Goal: Task Accomplishment & Management: Manage account settings

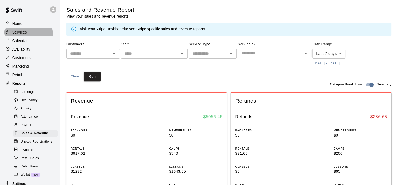
click at [28, 35] on div "Services" at bounding box center [29, 32] width 51 height 8
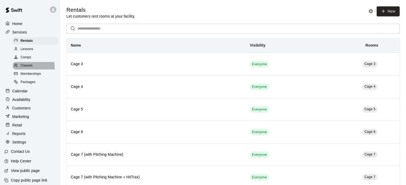
click at [27, 69] on span "Classes" at bounding box center [27, 65] width 12 height 5
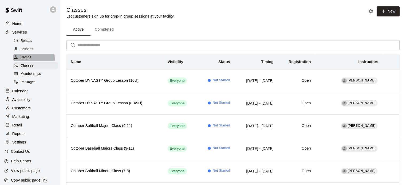
click at [27, 60] on span "Camps" at bounding box center [26, 57] width 11 height 5
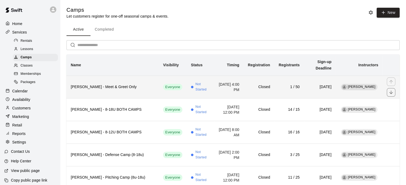
click at [107, 84] on h6 "[PERSON_NAME] - Meet & Greet Only" at bounding box center [113, 87] width 84 height 6
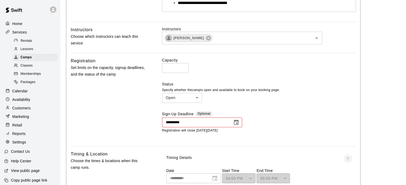
scroll to position [168, 0]
click at [236, 122] on icon "Choose date, selected date is Sep 17, 2025" at bounding box center [236, 123] width 6 height 6
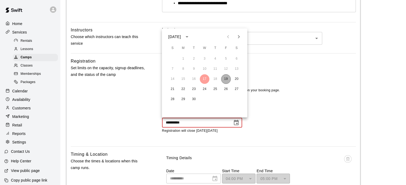
click at [226, 81] on button "19" at bounding box center [226, 79] width 10 height 10
type input "**********"
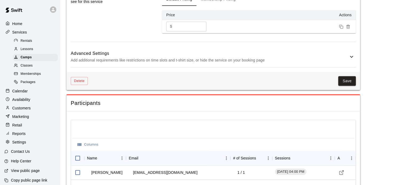
scroll to position [437, 0]
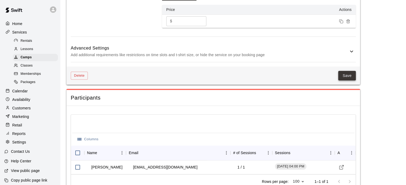
click at [347, 75] on button "Save" at bounding box center [347, 76] width 18 height 10
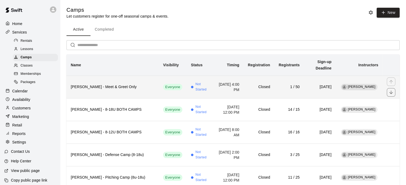
click at [109, 84] on h6 "[PERSON_NAME] - Meet & Greet Only" at bounding box center [113, 87] width 84 height 6
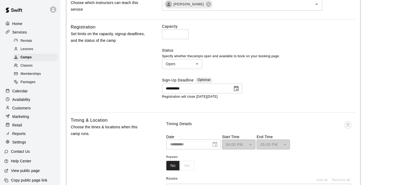
scroll to position [202, 0]
click at [235, 88] on icon "Choose date, selected date is Sep 19, 2025" at bounding box center [236, 88] width 6 height 6
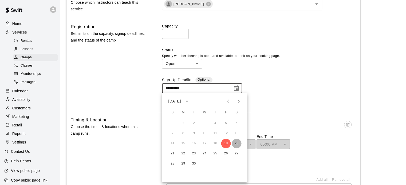
click at [235, 142] on button "20" at bounding box center [236, 144] width 10 height 10
type input "**********"
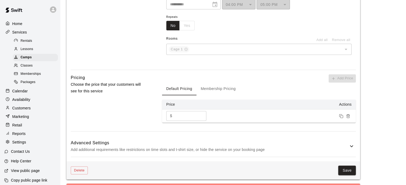
scroll to position [343, 0]
click at [345, 168] on button "Save" at bounding box center [347, 170] width 18 height 10
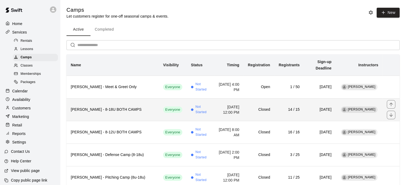
click at [121, 107] on h6 "[PERSON_NAME] - 8-18U BOTH CAMPS" at bounding box center [113, 110] width 84 height 6
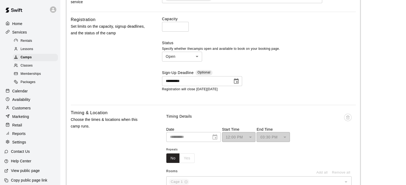
scroll to position [198, 0]
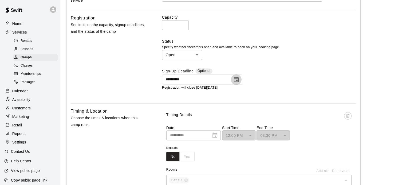
click at [235, 80] on icon "Choose date, selected date is Sep 19, 2025" at bounding box center [236, 80] width 6 height 6
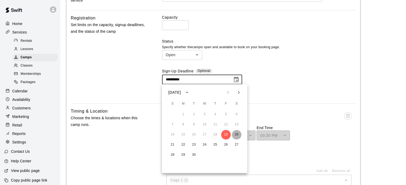
click at [235, 135] on button "20" at bounding box center [236, 135] width 10 height 10
type input "**********"
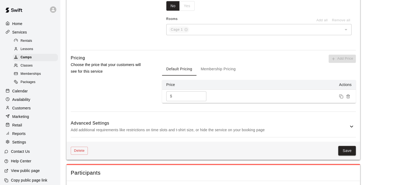
scroll to position [356, 0]
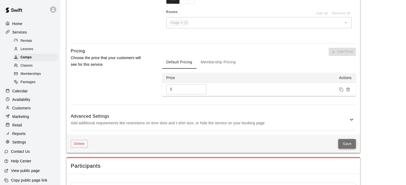
click at [349, 144] on button "Save" at bounding box center [347, 144] width 18 height 10
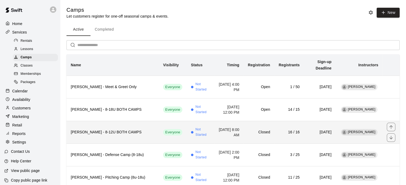
click at [113, 130] on h6 "[PERSON_NAME] - 8-12U BOTH CAMPS" at bounding box center [113, 133] width 84 height 6
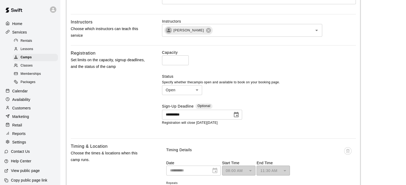
scroll to position [164, 0]
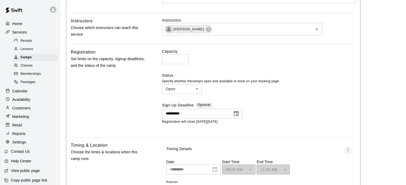
click at [239, 111] on button "Choose date, selected date is Sep 19, 2025" at bounding box center [236, 114] width 11 height 11
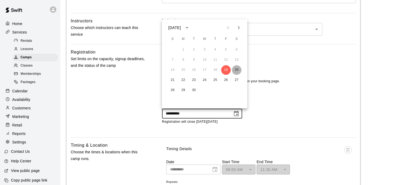
click at [236, 71] on button "20" at bounding box center [236, 70] width 10 height 10
type input "**********"
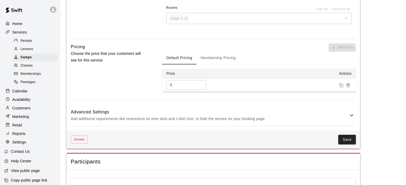
scroll to position [375, 0]
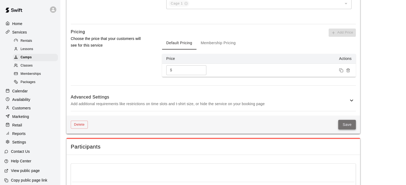
click at [349, 123] on button "Save" at bounding box center [347, 125] width 18 height 10
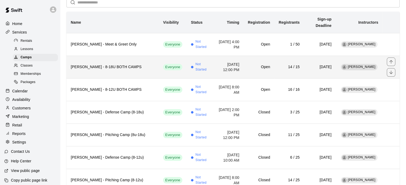
scroll to position [43, 0]
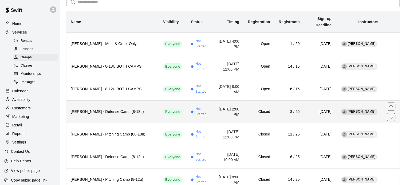
click at [122, 109] on h6 "[PERSON_NAME] - Defense Camp (8-18u)" at bounding box center [113, 112] width 84 height 6
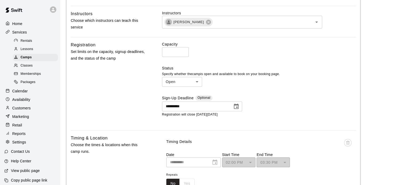
scroll to position [172, 0]
click at [237, 107] on icon "Choose date, selected date is Sep 19, 2025" at bounding box center [236, 105] width 5 height 5
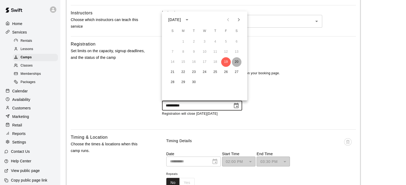
click at [236, 64] on button "20" at bounding box center [236, 62] width 10 height 10
type input "**********"
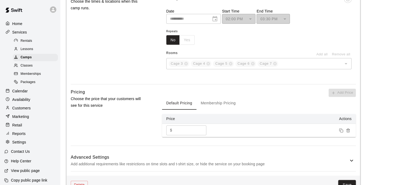
scroll to position [331, 0]
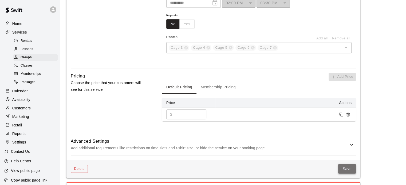
click at [345, 168] on button "Save" at bounding box center [347, 169] width 18 height 10
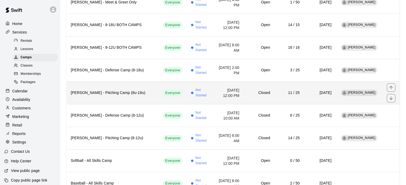
scroll to position [86, 0]
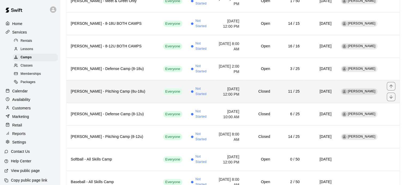
click at [119, 89] on h6 "[PERSON_NAME] - Pitching Camp (8u-18u)" at bounding box center [113, 92] width 84 height 6
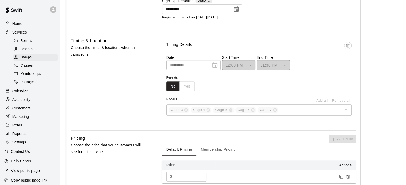
scroll to position [271, 0]
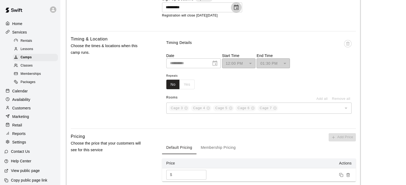
click at [236, 7] on icon "Choose date, selected date is Sep 19, 2025" at bounding box center [236, 7] width 6 height 6
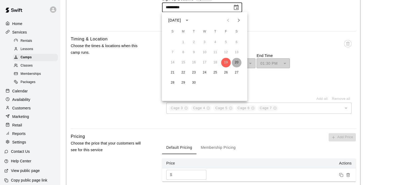
click at [236, 63] on button "20" at bounding box center [236, 63] width 10 height 10
type input "**********"
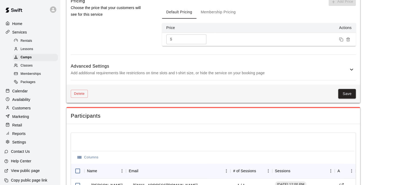
scroll to position [407, 0]
click at [350, 93] on button "Save" at bounding box center [347, 93] width 18 height 10
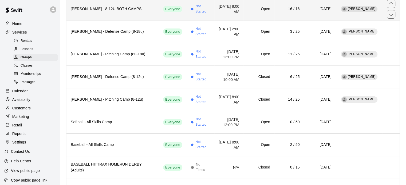
scroll to position [126, 0]
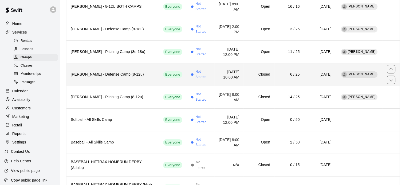
click at [124, 72] on h6 "[PERSON_NAME] - Defense Camp (8-12u)" at bounding box center [113, 75] width 84 height 6
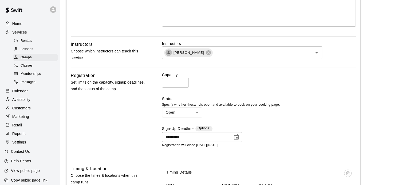
scroll to position [141, 0]
click at [237, 138] on icon "Choose date, selected date is Sep 19, 2025" at bounding box center [236, 137] width 6 height 6
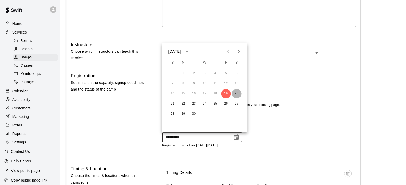
click at [238, 96] on button "20" at bounding box center [236, 94] width 10 height 10
type input "**********"
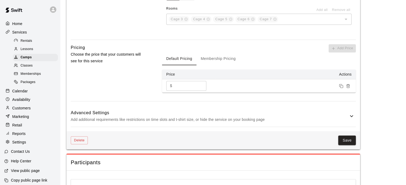
scroll to position [362, 0]
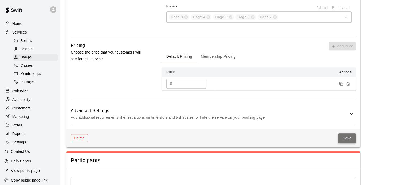
click at [346, 139] on button "Save" at bounding box center [347, 139] width 18 height 10
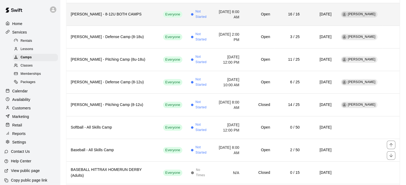
scroll to position [118, 0]
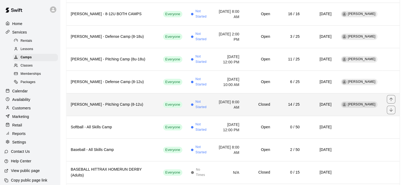
click at [112, 102] on h6 "[PERSON_NAME] - Pitching Camp (8-12u)" at bounding box center [113, 105] width 84 height 6
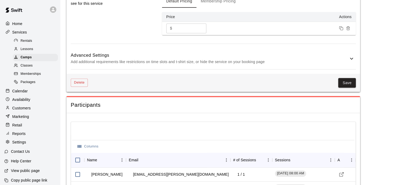
scroll to position [429, 0]
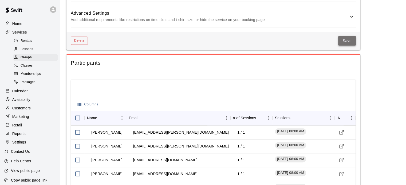
click at [350, 42] on button "Save" at bounding box center [347, 41] width 18 height 10
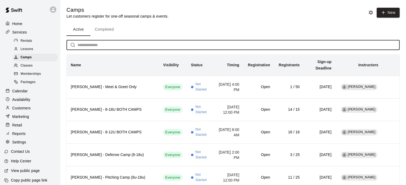
click at [350, 42] on input "text" at bounding box center [238, 45] width 322 height 10
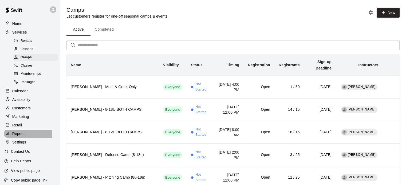
click at [12, 137] on p "Reports" at bounding box center [18, 133] width 13 height 5
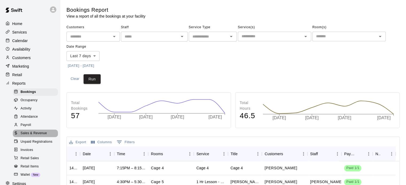
click at [36, 136] on span "Sales & Revenue" at bounding box center [34, 133] width 26 height 5
